Goal: Transaction & Acquisition: Purchase product/service

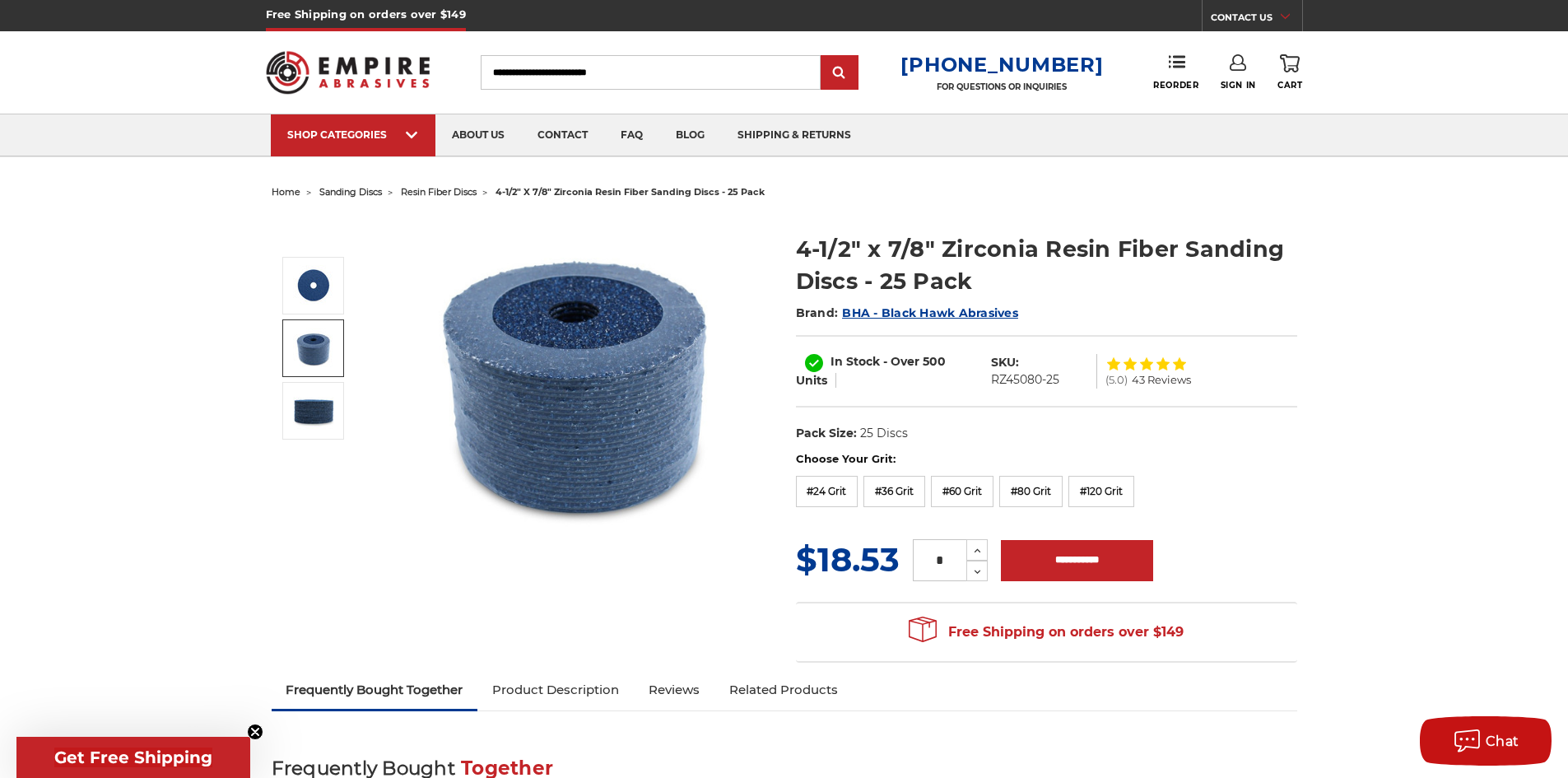
click at [316, 343] on img at bounding box center [313, 347] width 41 height 41
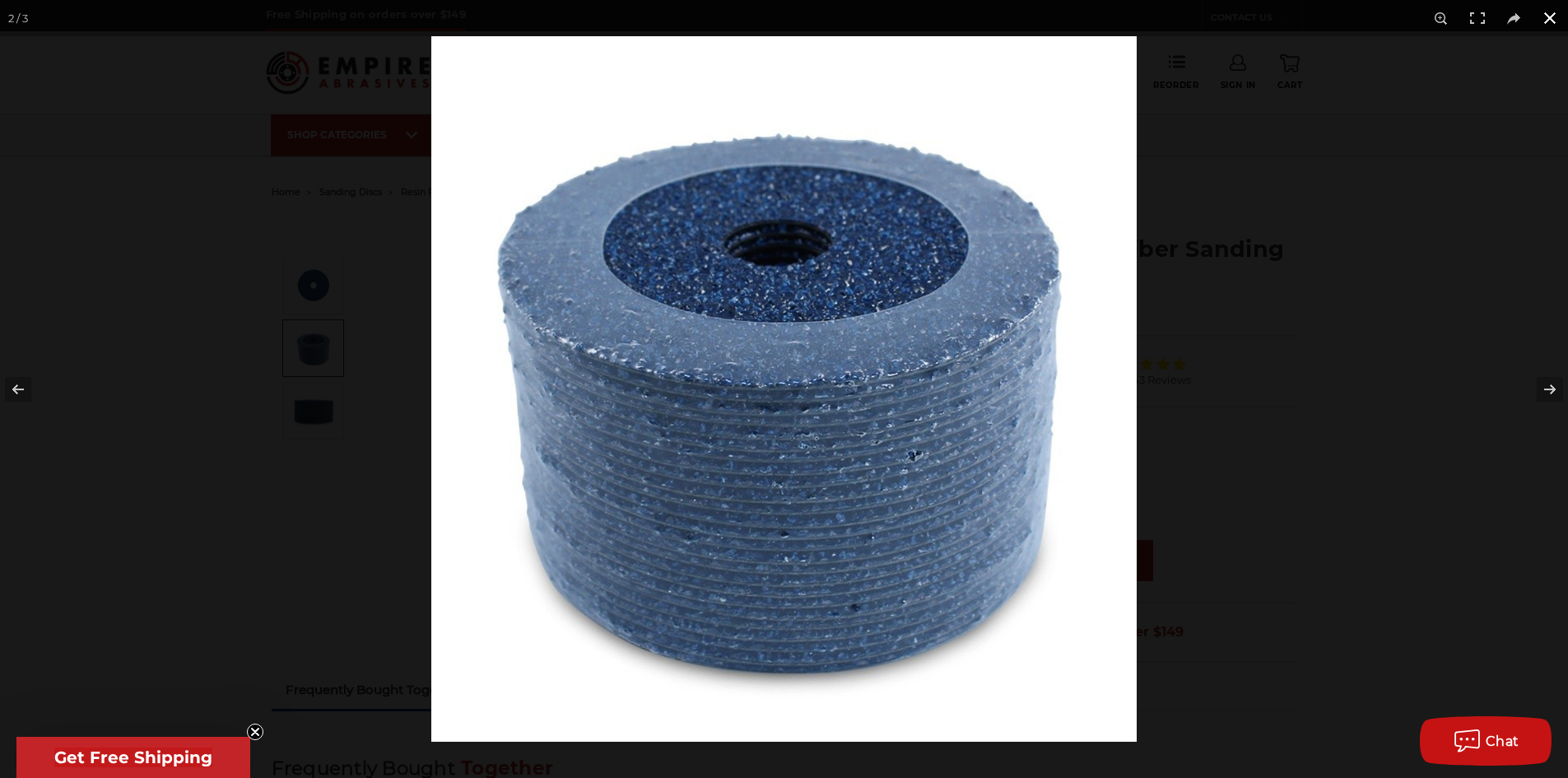
click at [1546, 17] on button at bounding box center [1550, 17] width 36 height 36
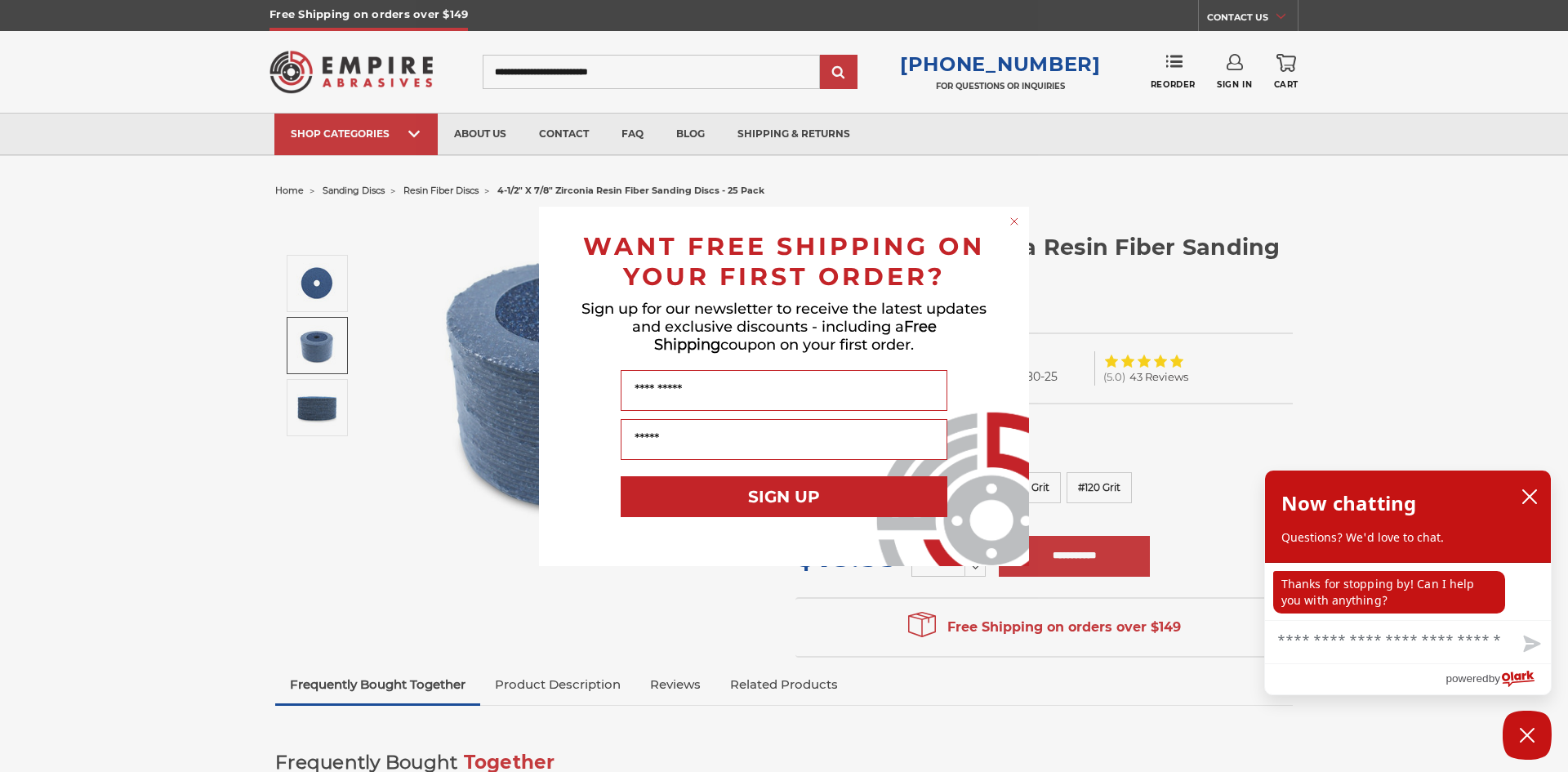
click at [1014, 222] on icon "Close dialog" at bounding box center [1014, 222] width 7 height 7
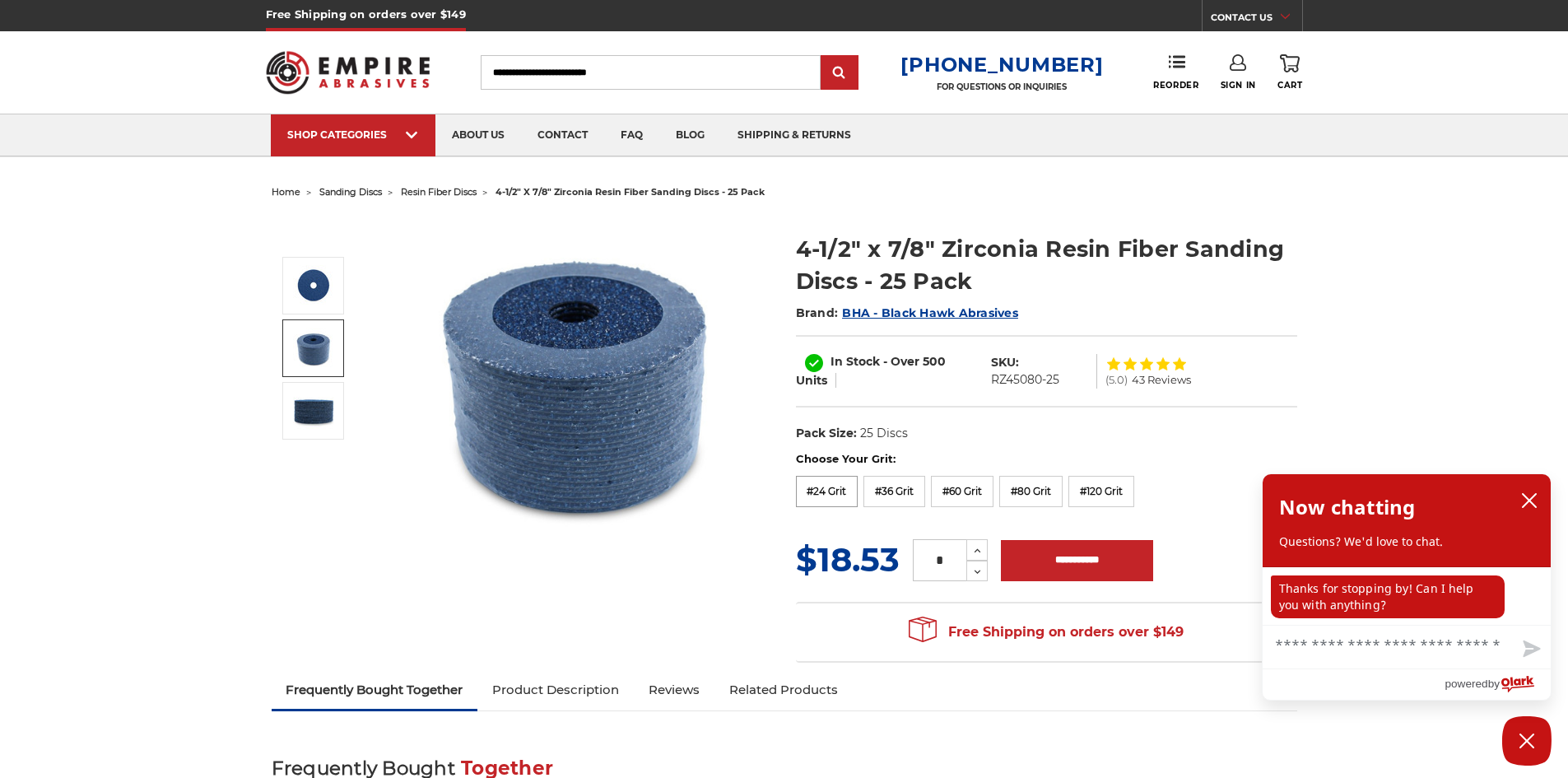
click at [815, 491] on label "#24 Grit" at bounding box center [827, 491] width 62 height 32
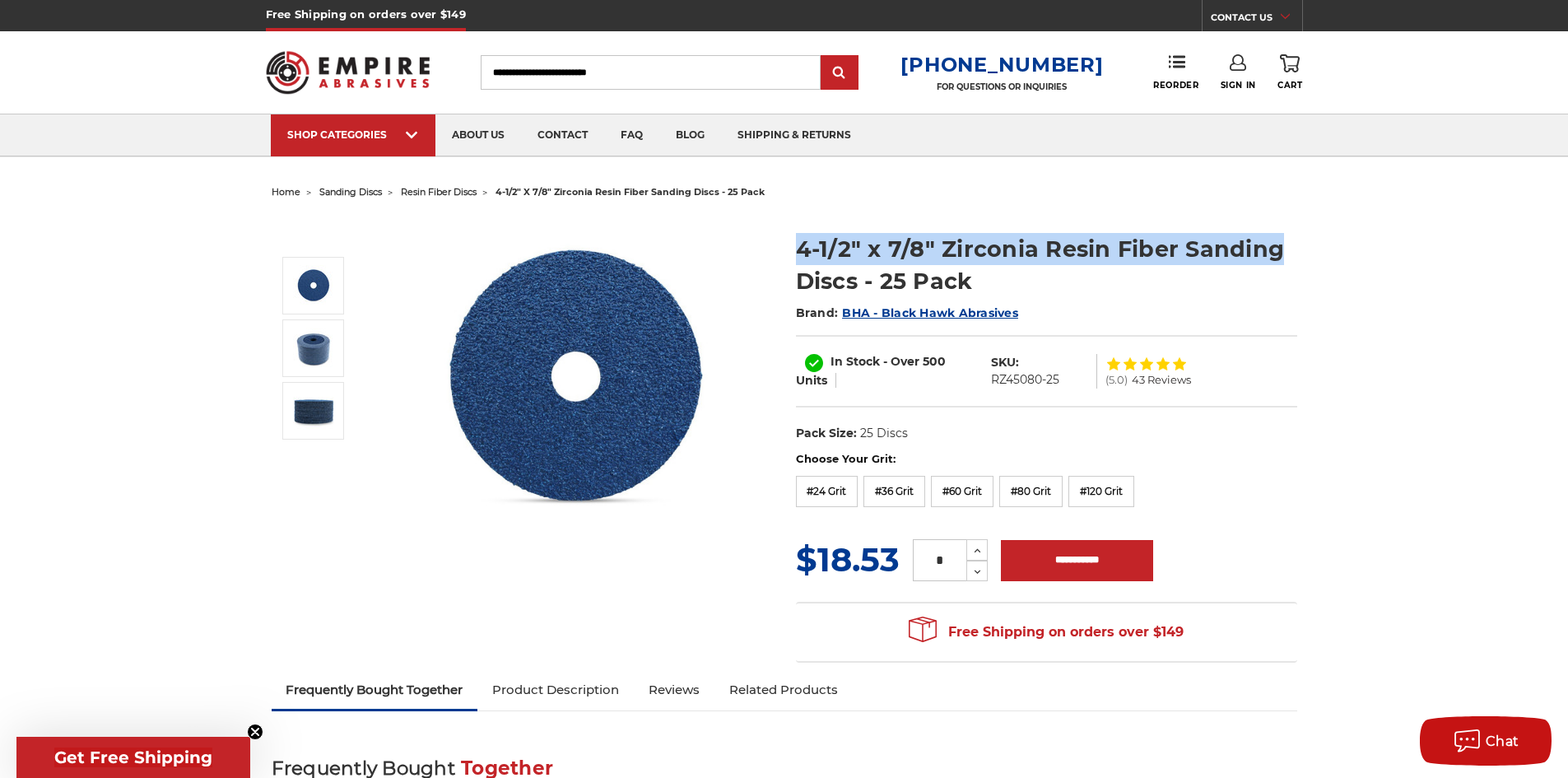
drag, startPoint x: 1317, startPoint y: 235, endPoint x: 811, endPoint y: 210, distance: 506.6
copy h1 "4-1/2" x 7/8" Zirconia Resin Fiber Sanding"
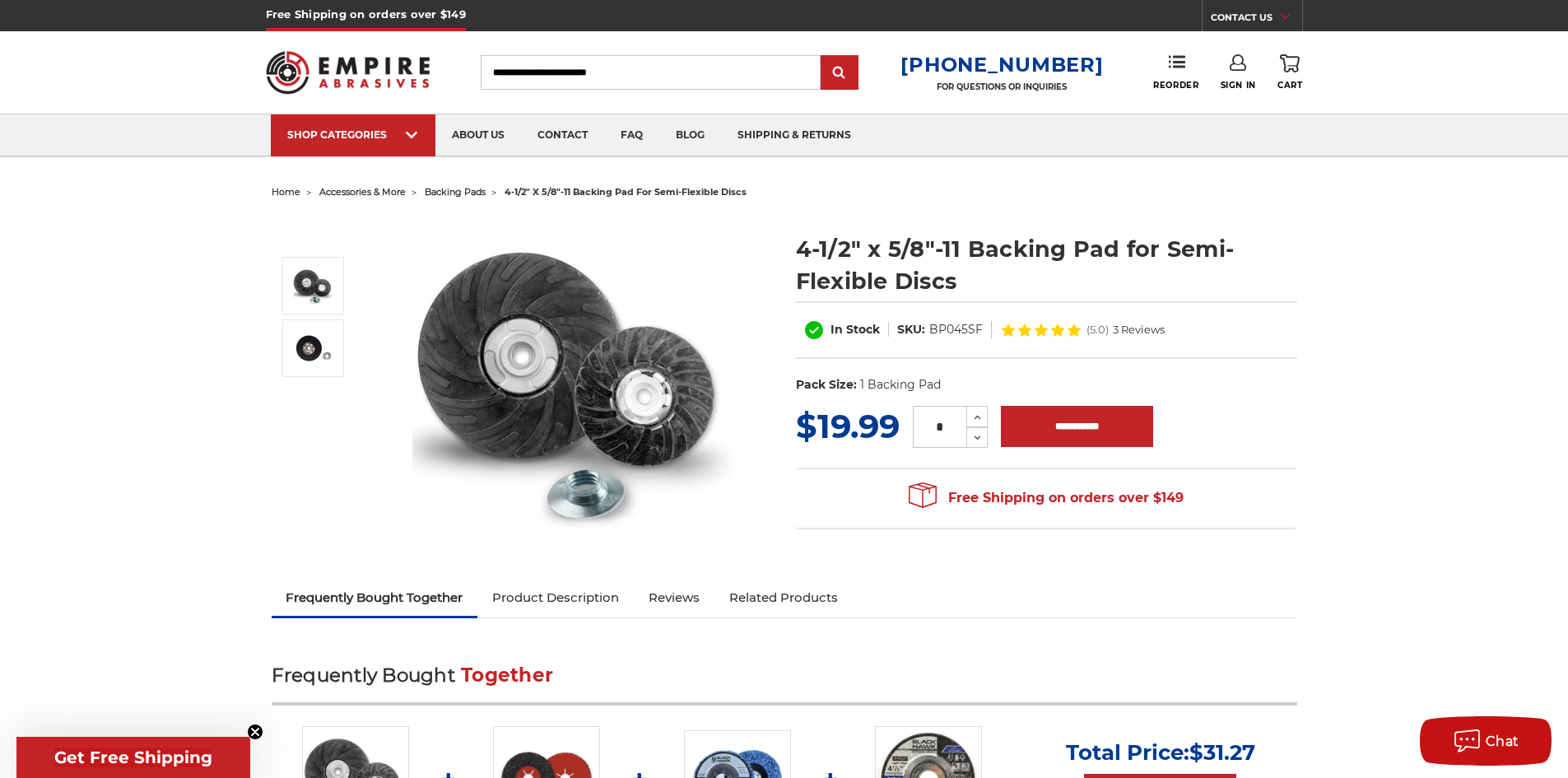
click at [1194, 604] on ul "Frequently Bought Together Product Description Reviews Related Products" at bounding box center [784, 599] width 1026 height 38
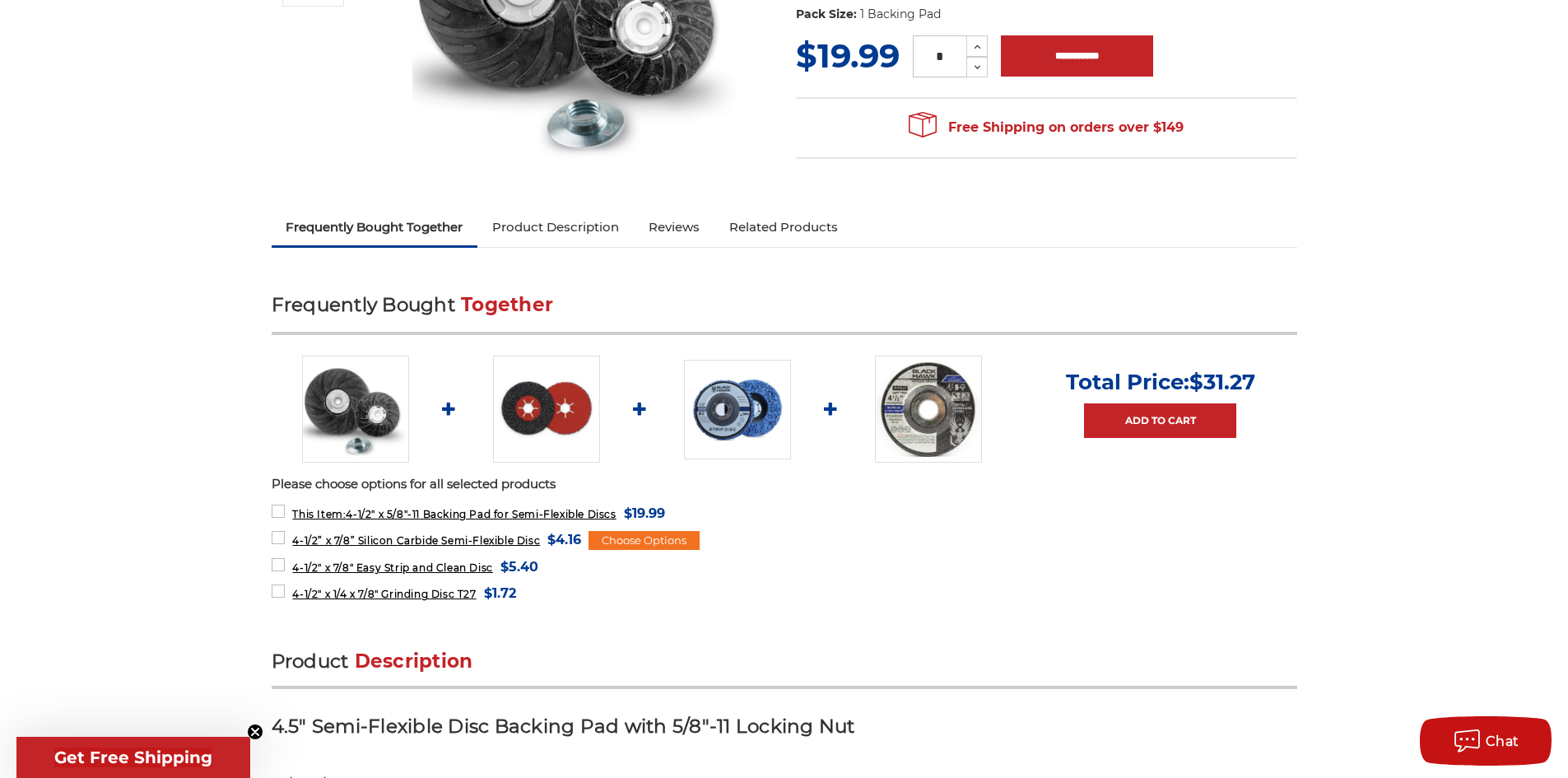
scroll to position [494, 0]
